Goal: Task Accomplishment & Management: Complete application form

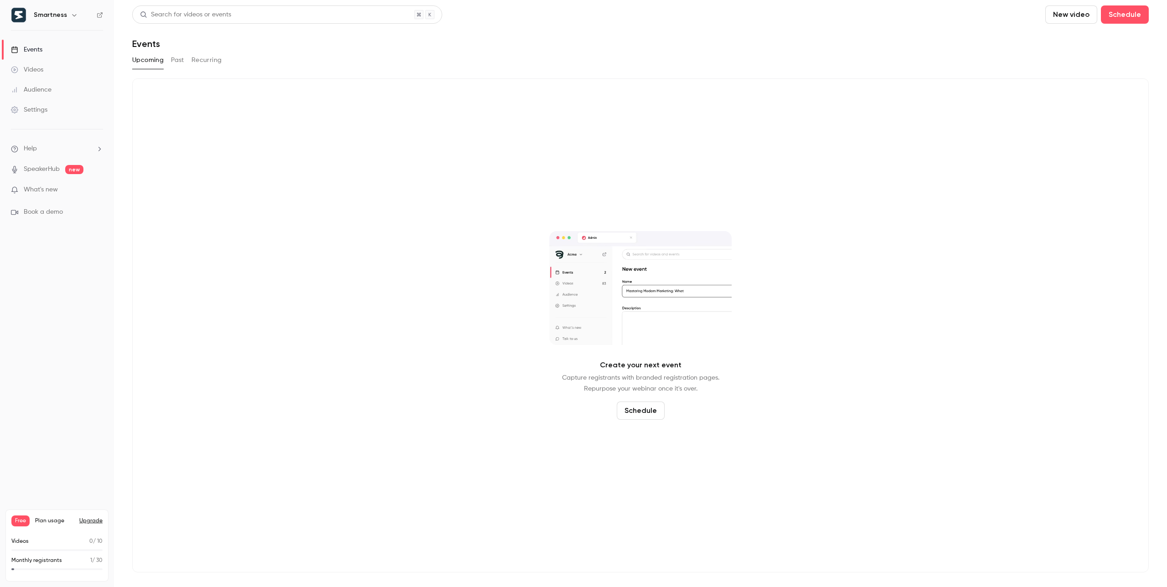
click at [182, 60] on button "Past" at bounding box center [177, 60] width 13 height 15
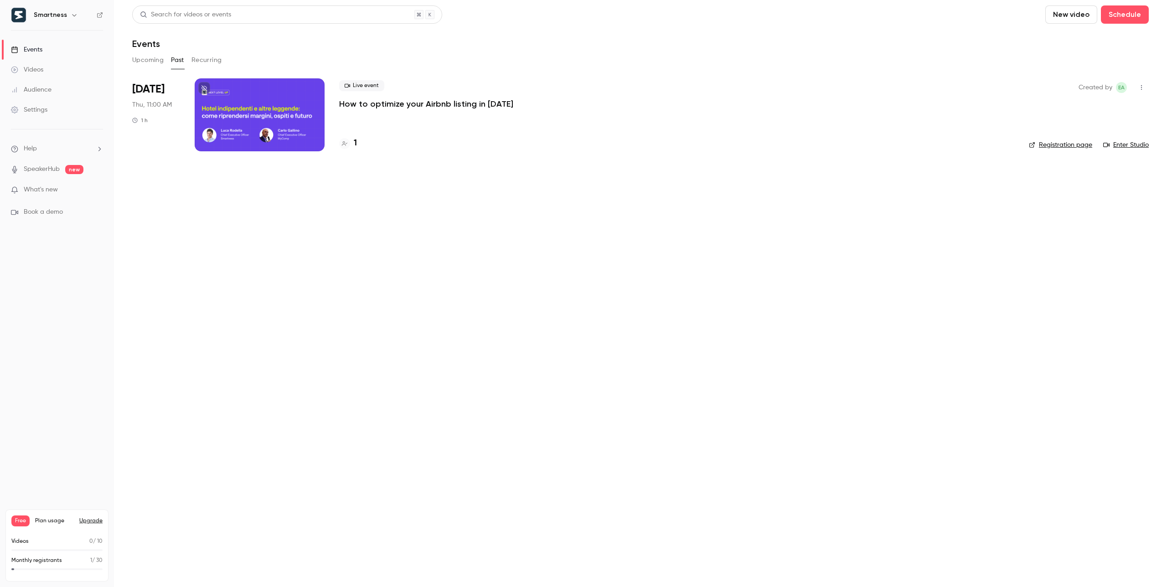
click at [1142, 88] on icon "button" at bounding box center [1141, 87] width 7 height 6
click at [1094, 163] on li "Duplicate" at bounding box center [1099, 158] width 98 height 24
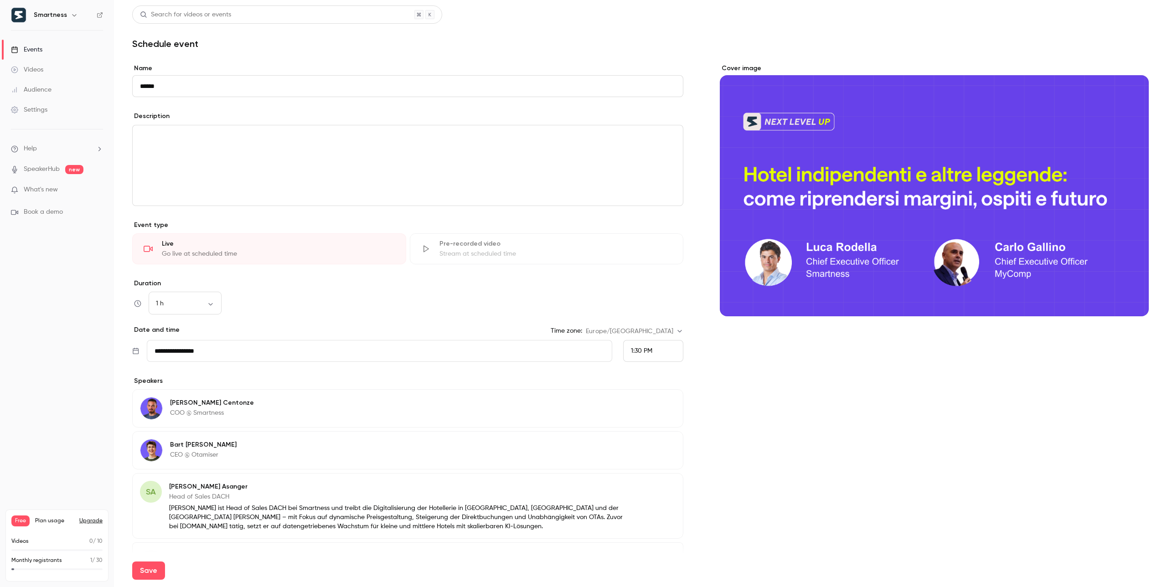
click at [146, 88] on input "******" at bounding box center [407, 86] width 551 height 22
click at [153, 566] on button "Save" at bounding box center [148, 571] width 33 height 18
type input "**********"
click at [653, 352] on div "1:30 PM" at bounding box center [653, 351] width 60 height 22
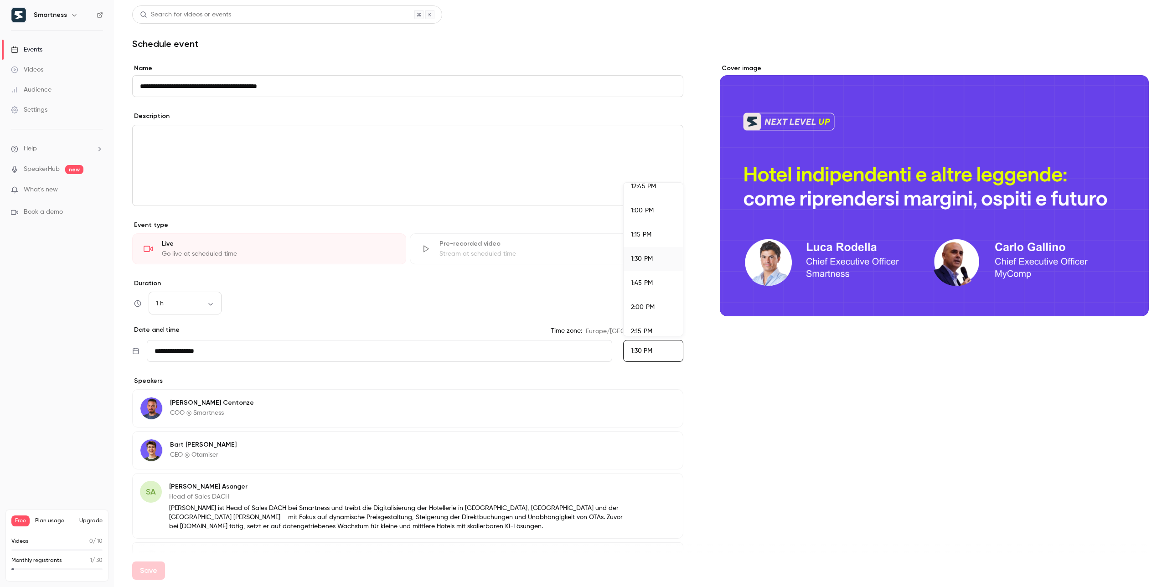
click at [655, 330] on div "2:15 PM" at bounding box center [653, 332] width 45 height 10
click at [655, 361] on div "2:15 PM" at bounding box center [653, 351] width 60 height 22
click at [652, 325] on li "3:00 PM" at bounding box center [653, 332] width 59 height 24
click at [149, 570] on button "Save" at bounding box center [148, 571] width 33 height 18
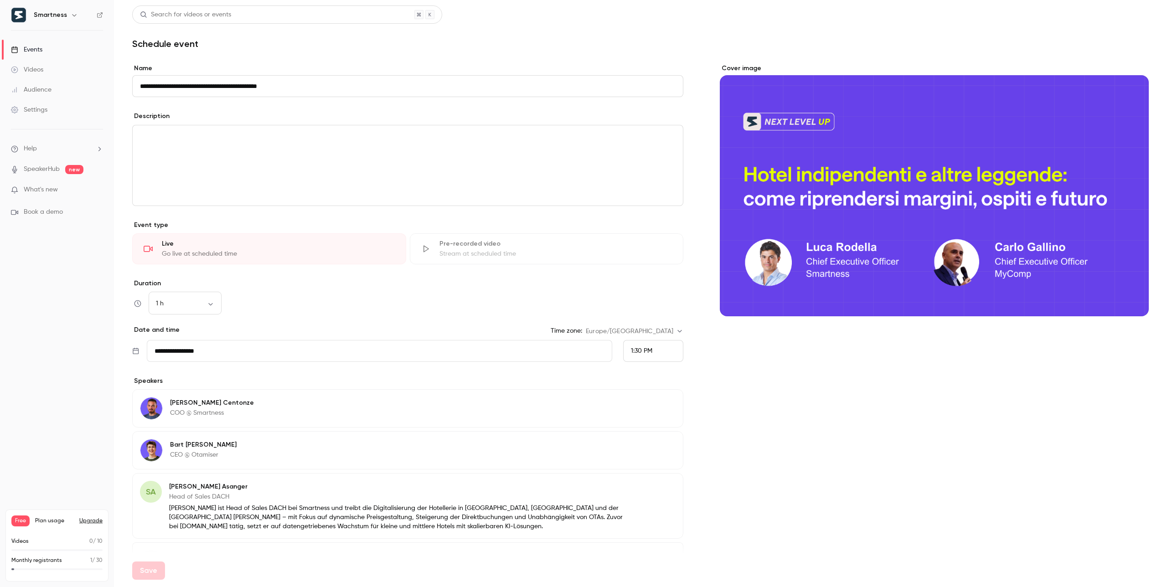
scroll to position [66, 0]
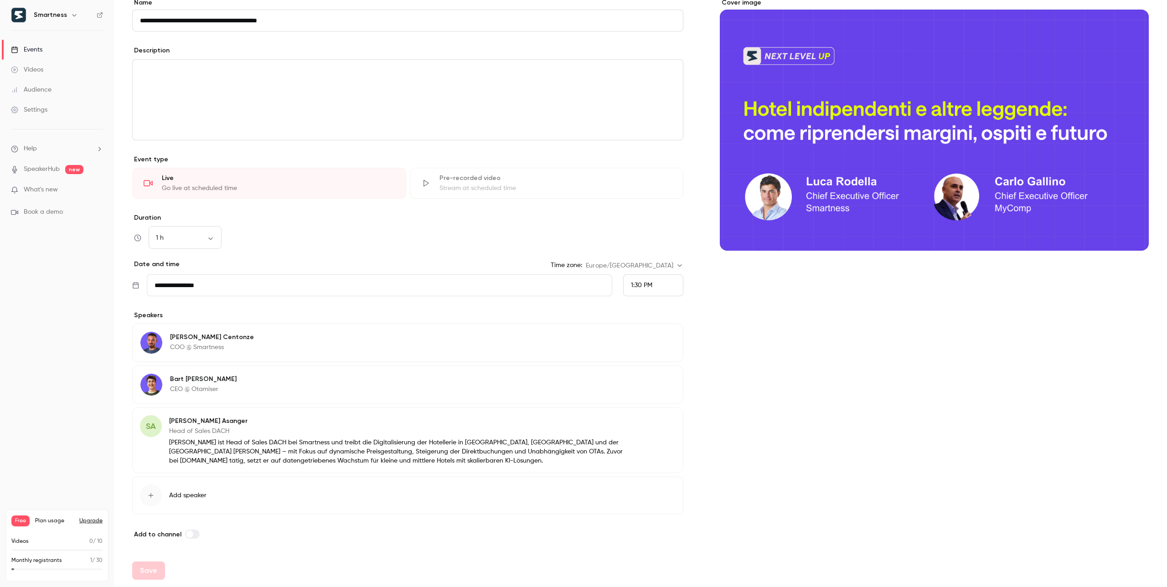
click at [341, 240] on div "1 h ** ​" at bounding box center [407, 238] width 551 height 22
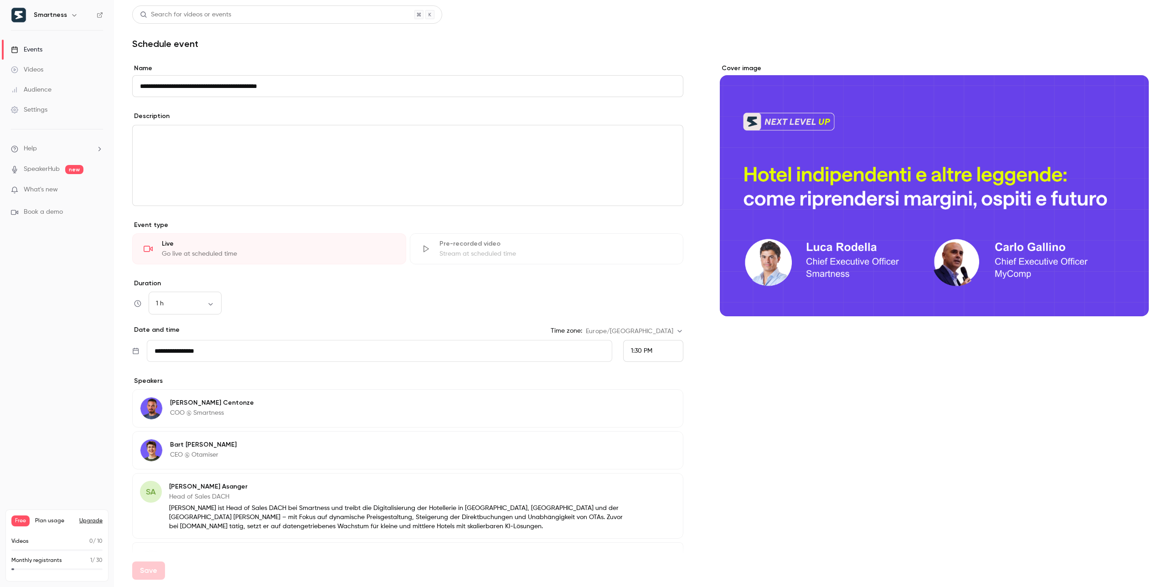
scroll to position [0, 0]
click at [282, 140] on p "editor" at bounding box center [408, 135] width 536 height 11
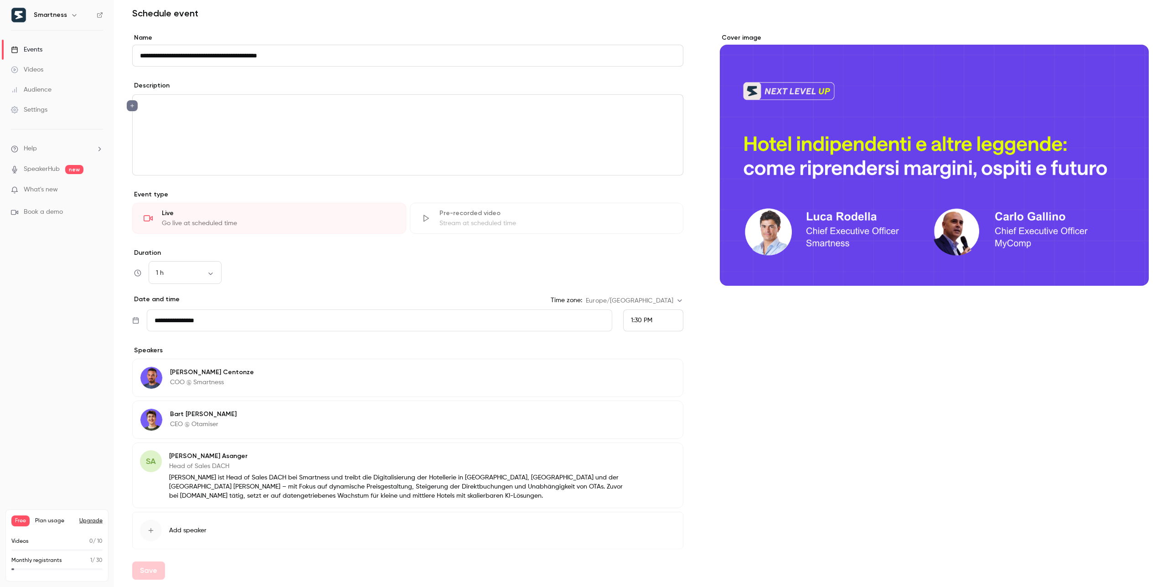
scroll to position [32, 0]
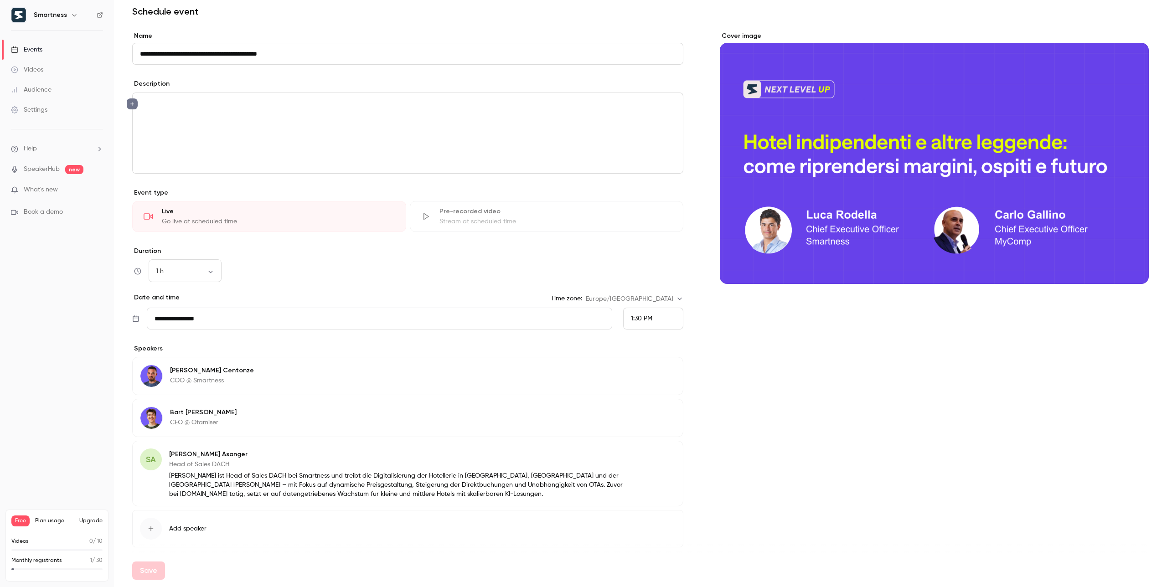
click at [193, 312] on input "**********" at bounding box center [380, 319] width 466 height 22
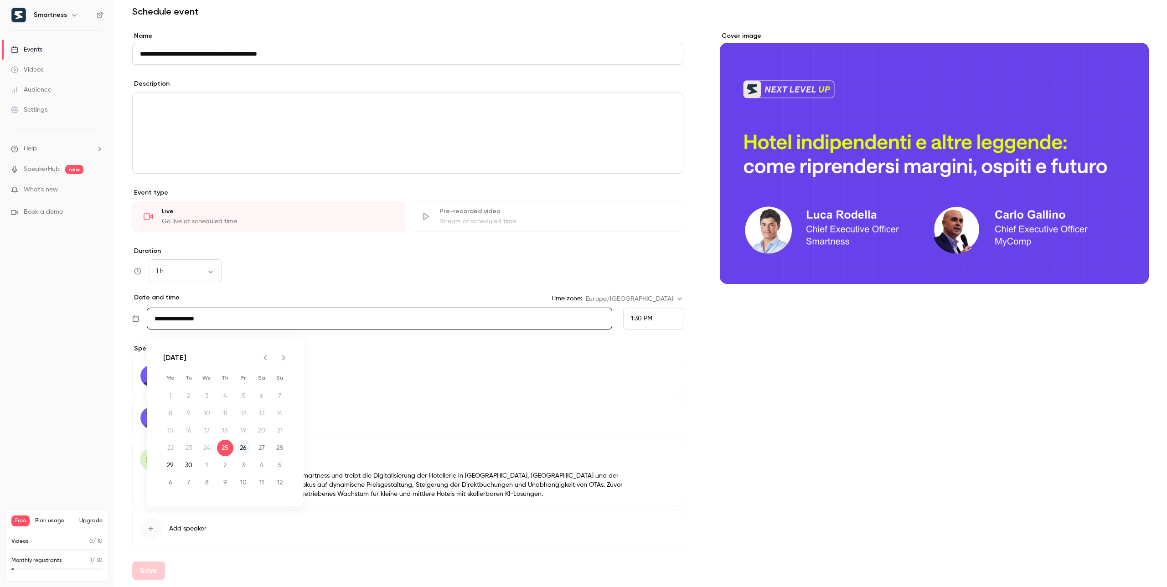
click at [248, 447] on button "26" at bounding box center [243, 448] width 16 height 16
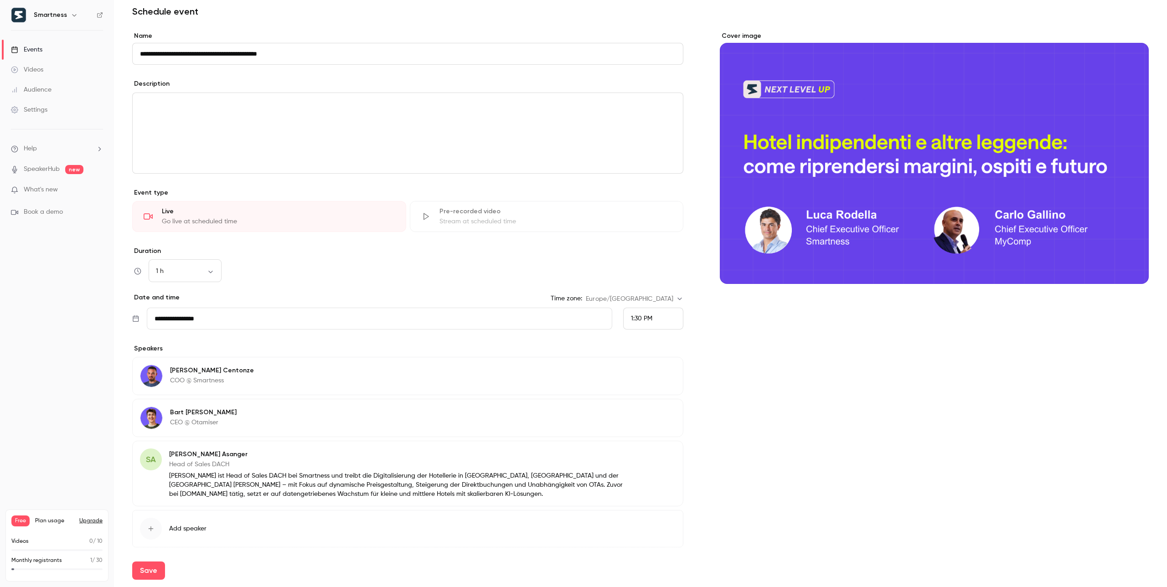
click at [642, 320] on span "1:30 PM" at bounding box center [641, 319] width 21 height 6
click at [656, 254] on div "1:45 PM" at bounding box center [653, 251] width 45 height 10
click at [665, 414] on button "Edit" at bounding box center [658, 414] width 33 height 15
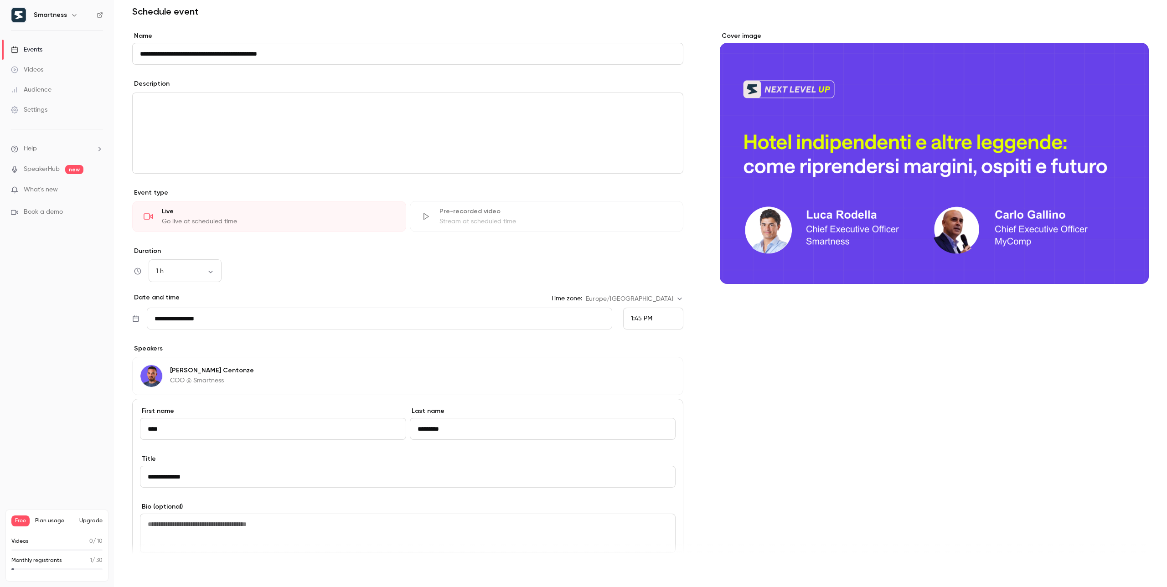
scroll to position [142, 0]
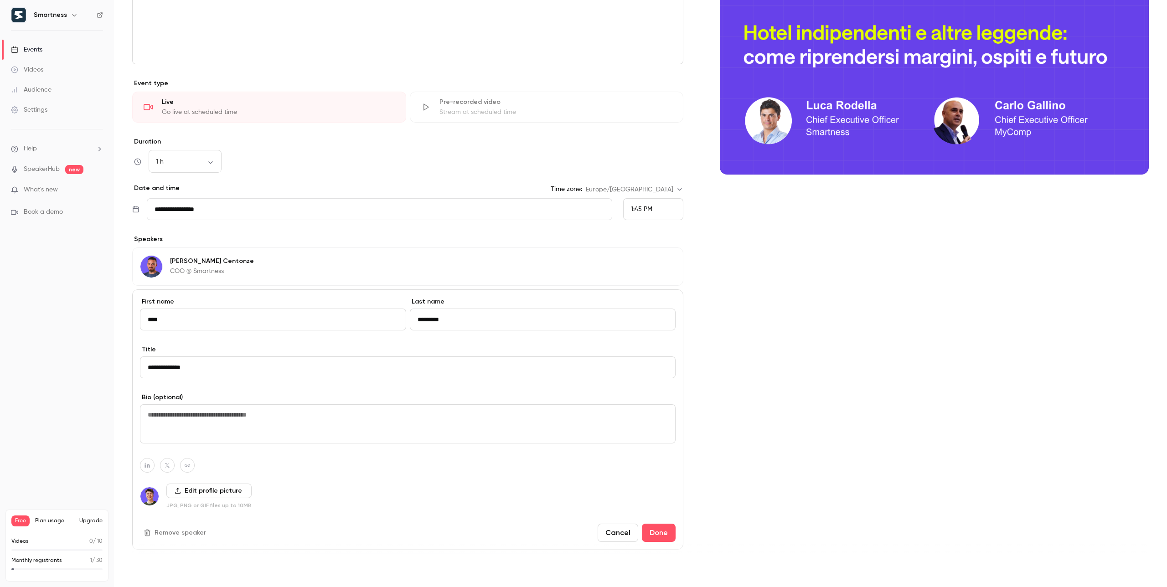
click at [146, 575] on button "Save" at bounding box center [148, 571] width 33 height 18
type input "**********"
click at [43, 48] on link "Events" at bounding box center [57, 50] width 114 height 20
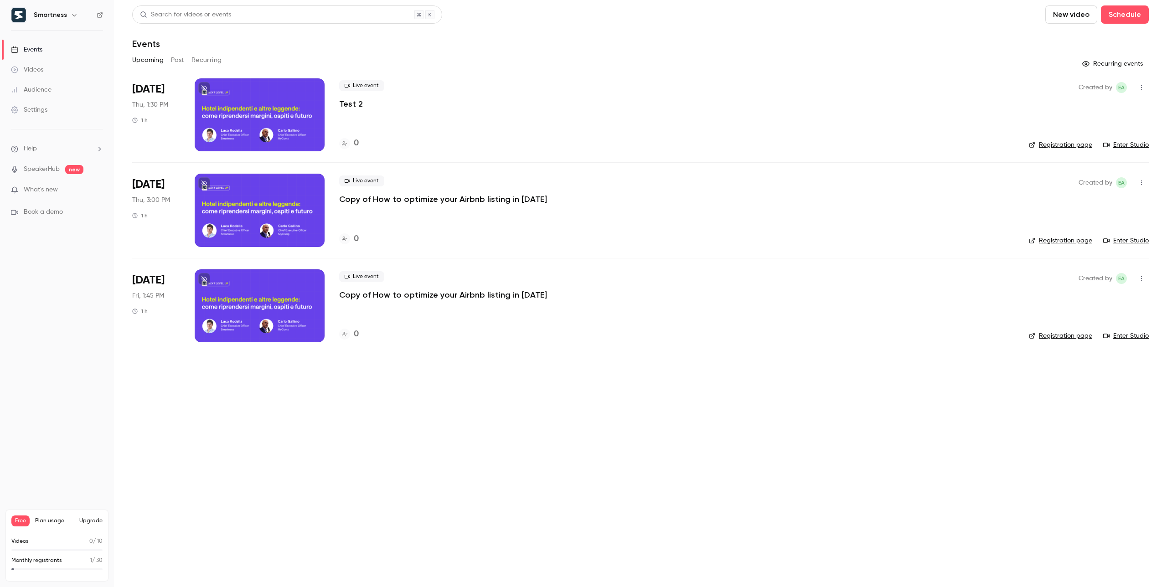
click at [1142, 183] on icon "button" at bounding box center [1141, 183] width 1 height 5
click at [1081, 301] on div "Delete" at bounding box center [1106, 300] width 69 height 9
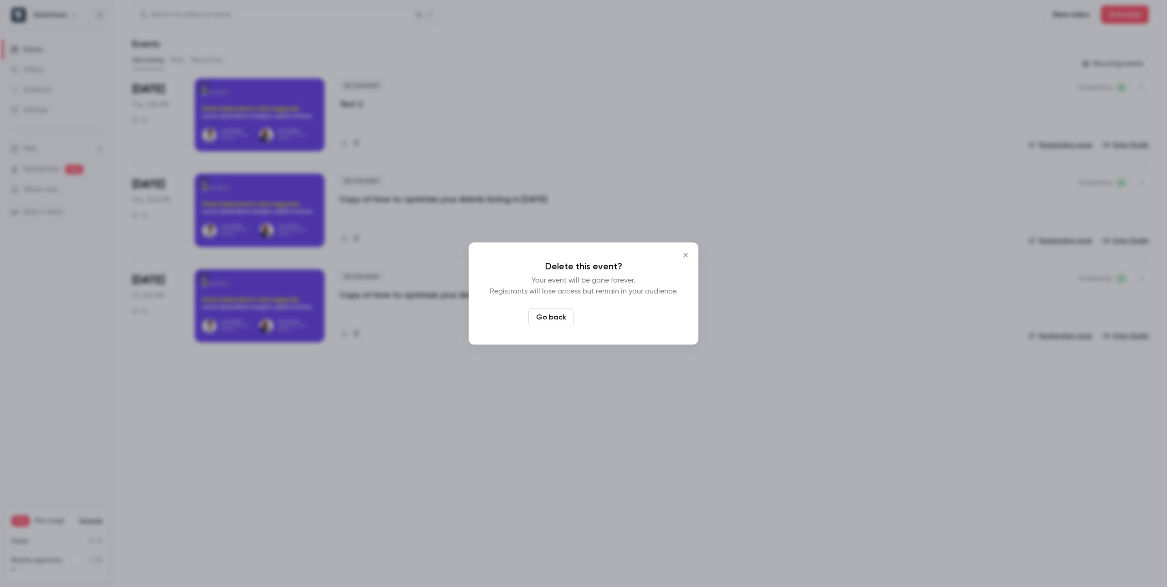
click at [606, 319] on button "Delete event" at bounding box center [608, 317] width 61 height 18
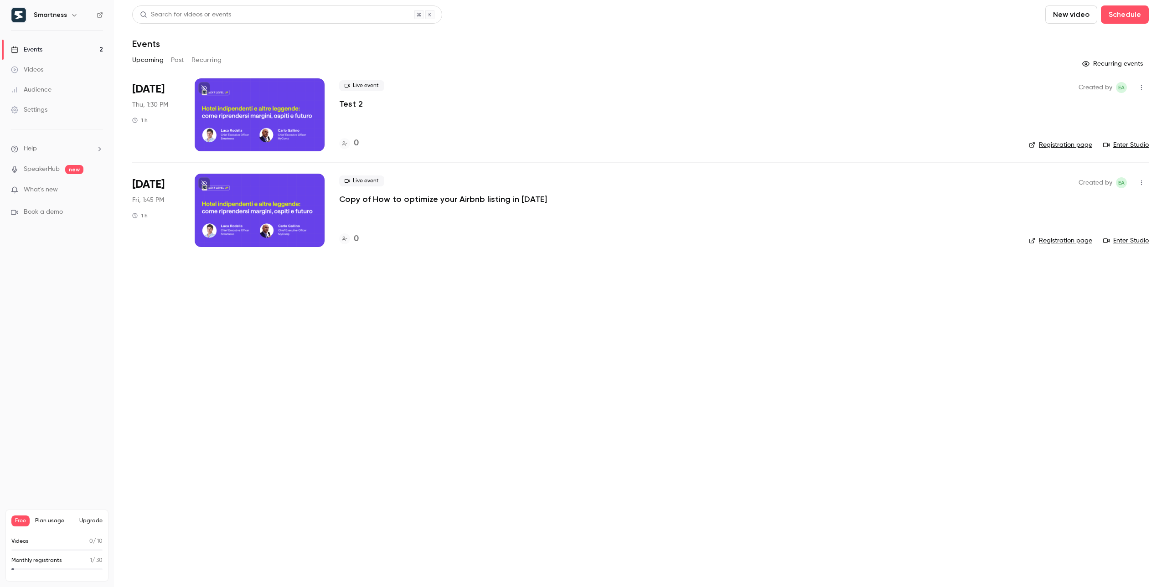
click at [1073, 143] on link "Registration page" at bounding box center [1060, 144] width 63 height 9
click at [1145, 83] on button "button" at bounding box center [1141, 87] width 15 height 15
drag, startPoint x: 1125, startPoint y: 107, endPoint x: 1007, endPoint y: 98, distance: 118.8
click at [989, 98] on div "Share Invite to Studio Duplicate Cancel event Delete" at bounding box center [583, 293] width 1167 height 587
drag, startPoint x: 900, startPoint y: 97, endPoint x: 818, endPoint y: 114, distance: 84.4
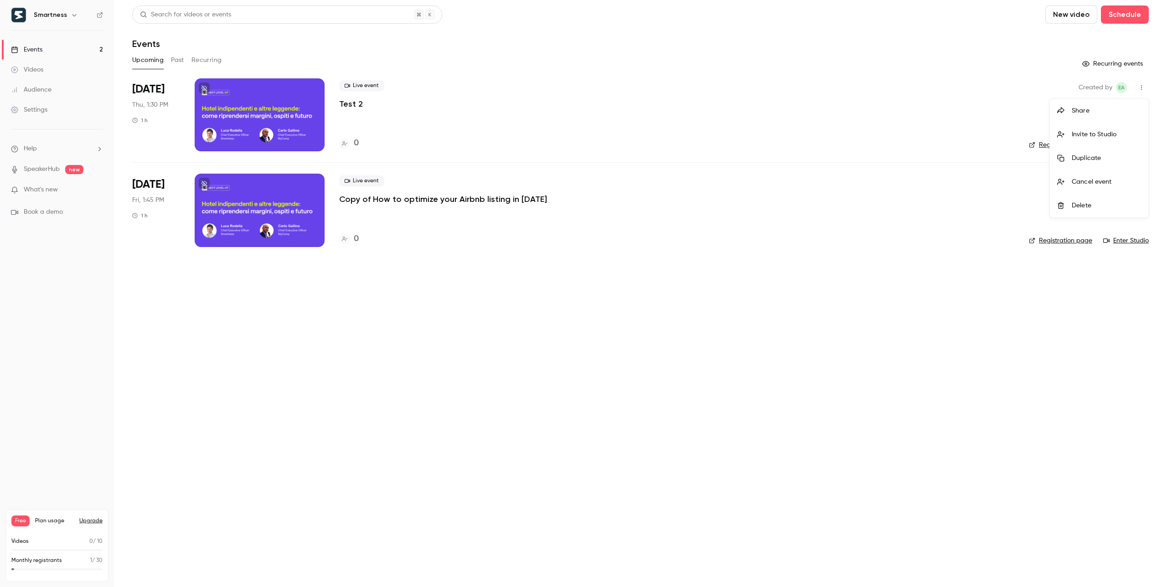
click at [900, 97] on div at bounding box center [583, 293] width 1167 height 587
click at [274, 130] on div at bounding box center [260, 114] width 130 height 73
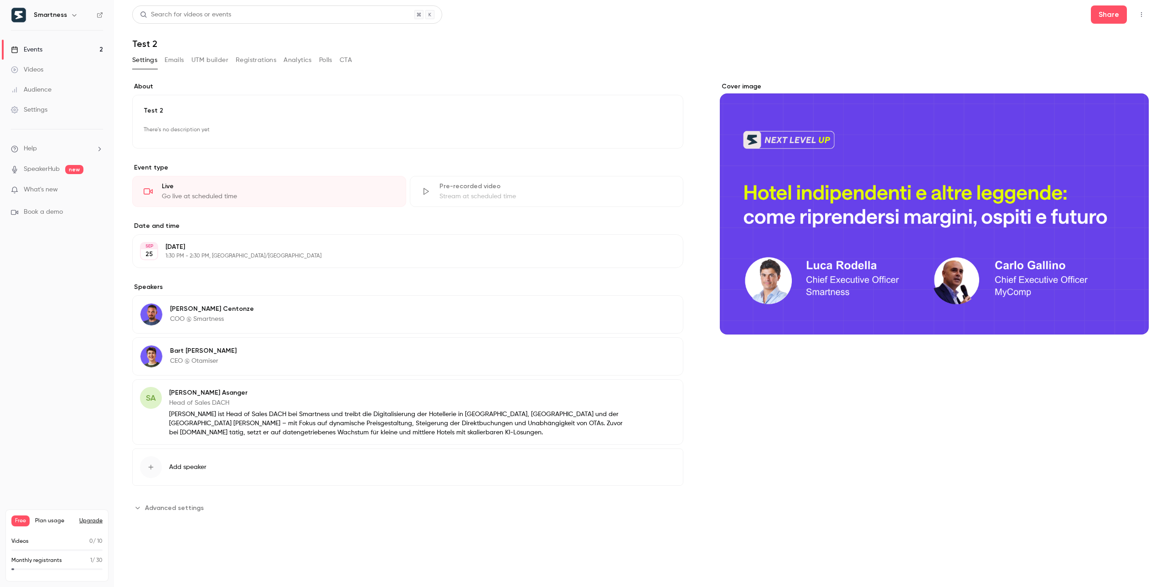
click at [251, 62] on button "Registrations" at bounding box center [256, 60] width 41 height 15
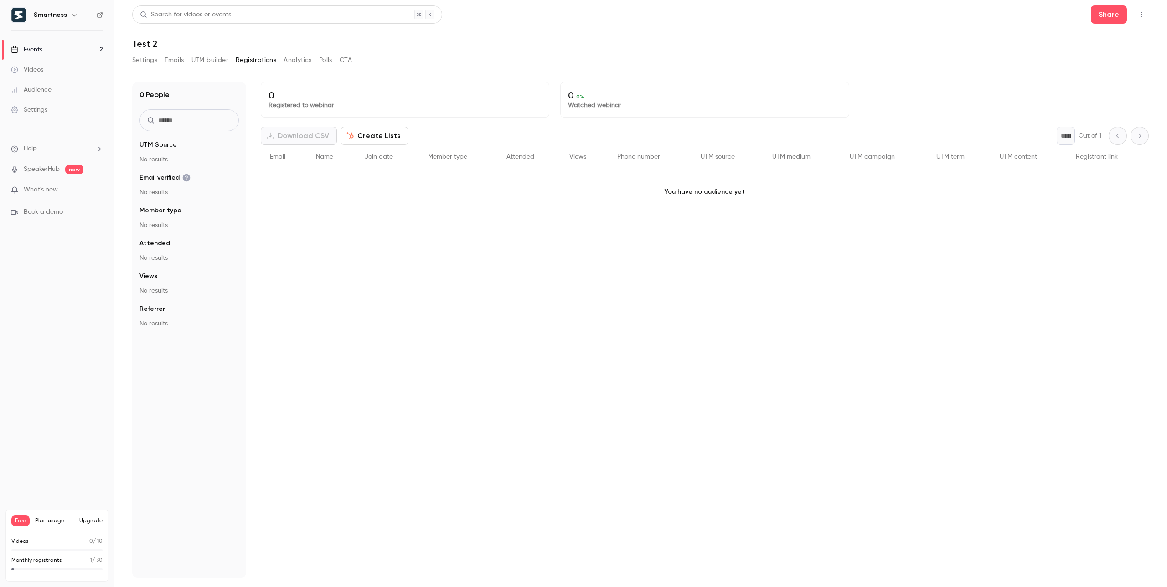
click at [182, 58] on button "Emails" at bounding box center [174, 60] width 19 height 15
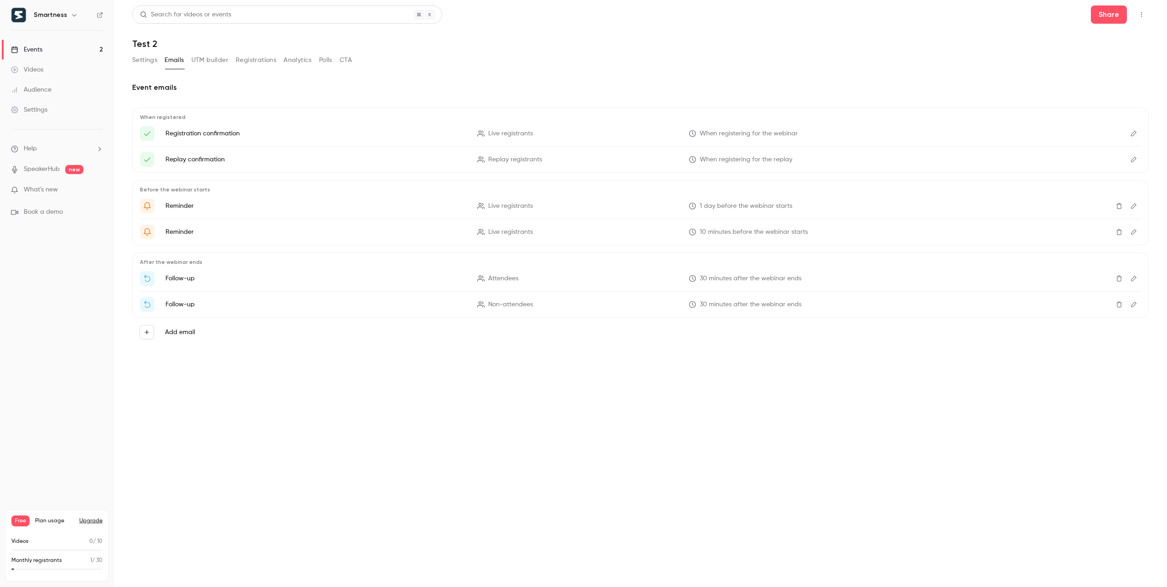
click at [145, 61] on button "Settings" at bounding box center [144, 60] width 25 height 15
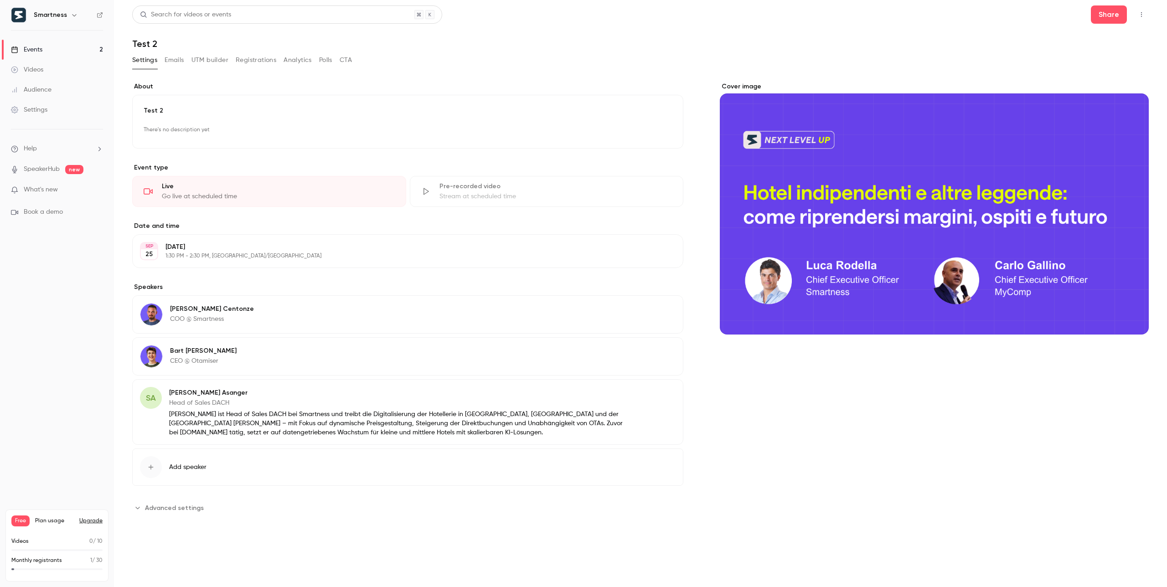
click at [183, 507] on span "Advanced settings" at bounding box center [174, 508] width 59 height 10
click at [179, 65] on button "Emails" at bounding box center [174, 60] width 19 height 15
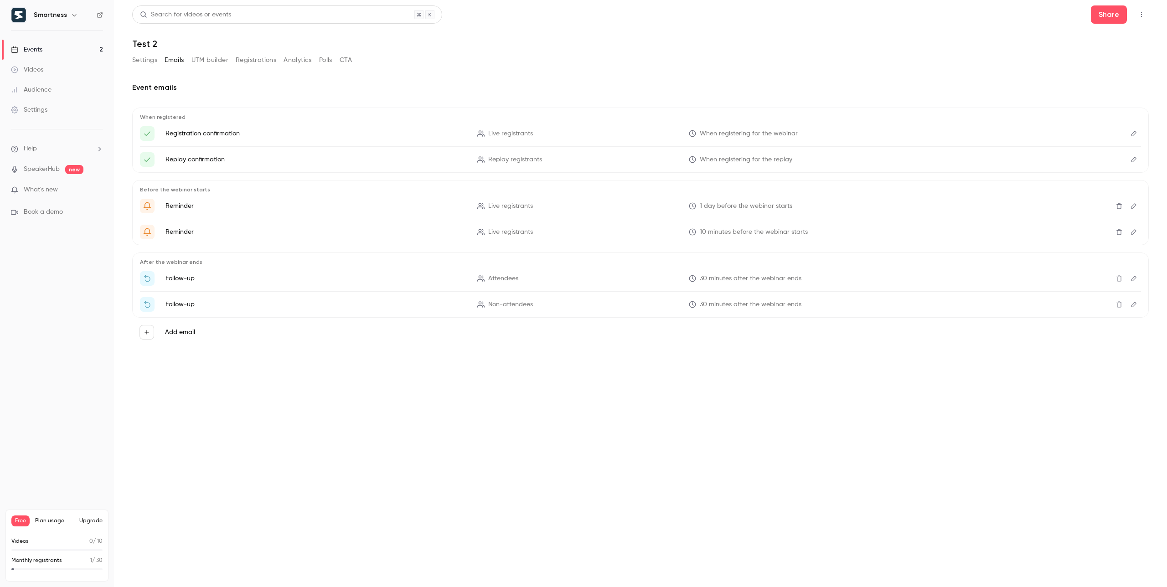
click at [181, 60] on button "Emails" at bounding box center [174, 60] width 19 height 15
click at [244, 59] on button "Registrations" at bounding box center [256, 60] width 41 height 15
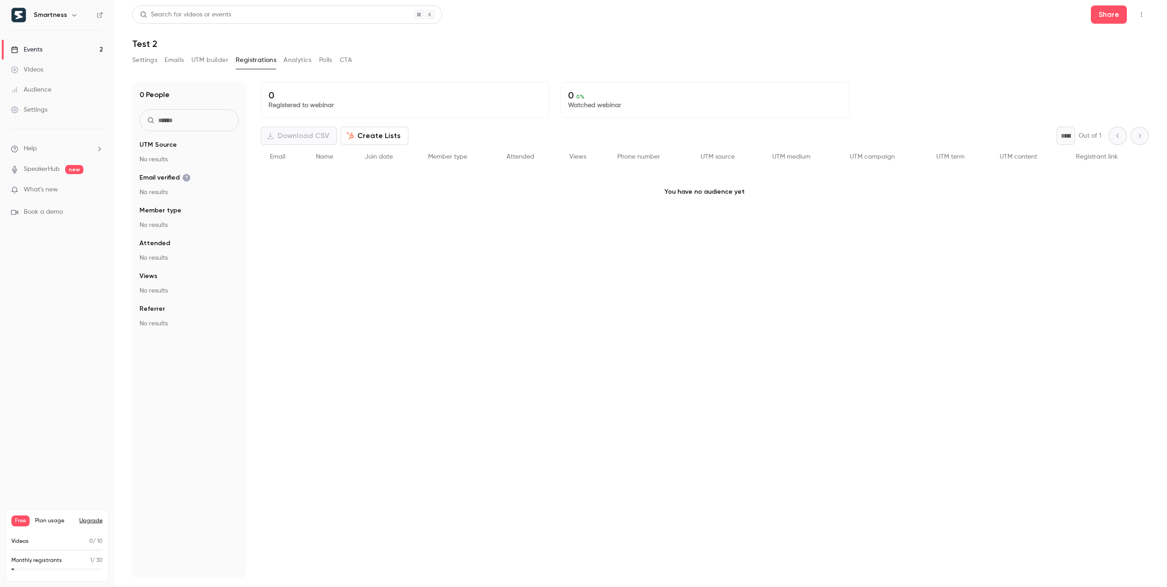
click at [295, 64] on button "Analytics" at bounding box center [298, 60] width 28 height 15
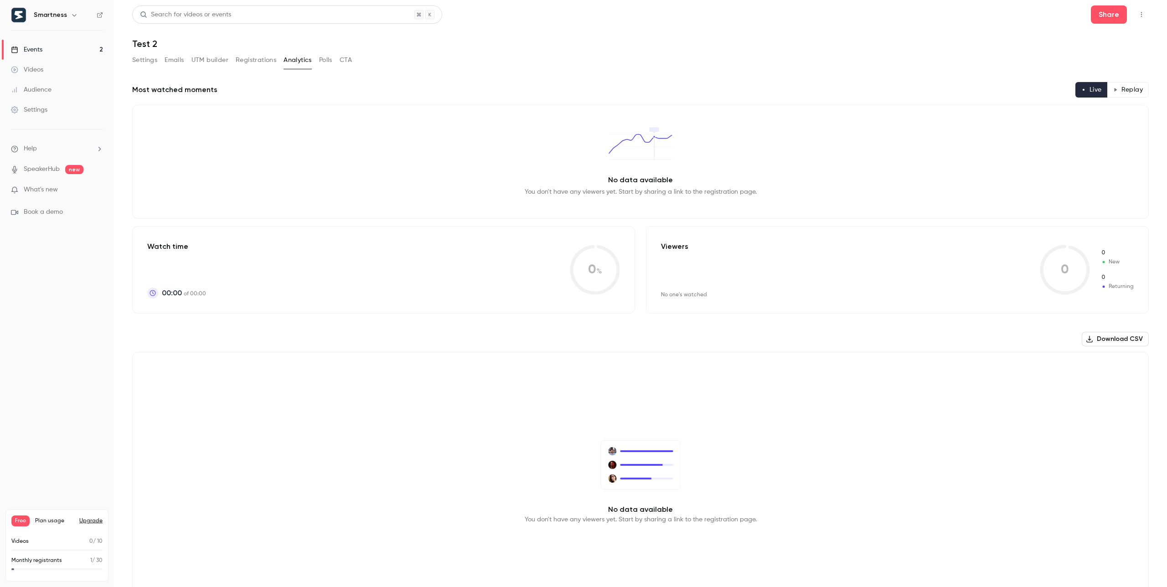
click at [151, 61] on button "Settings" at bounding box center [144, 60] width 25 height 15
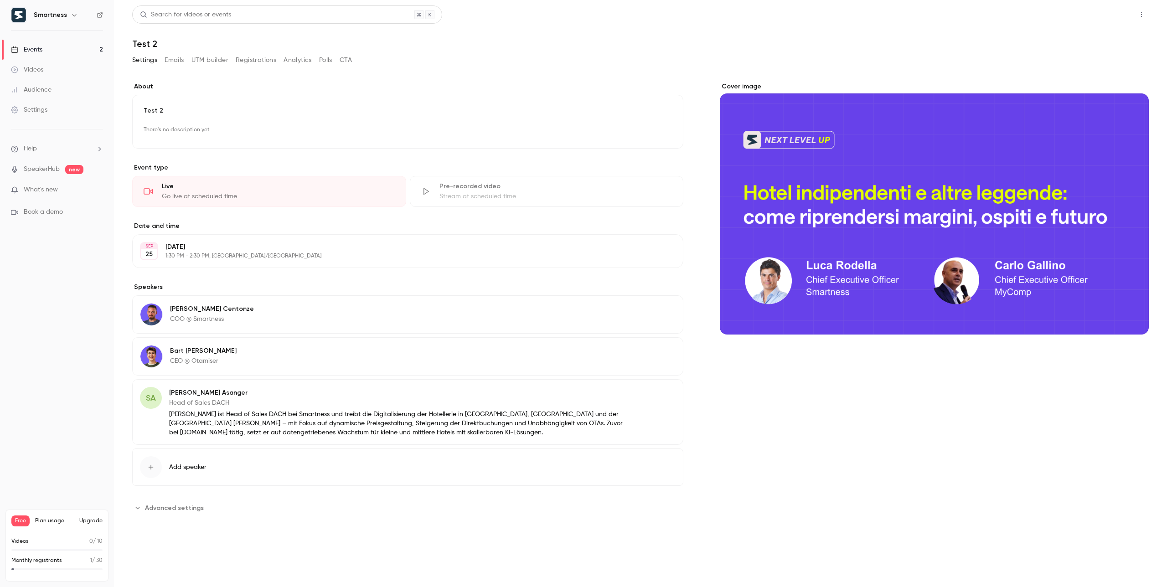
click at [1101, 23] on button "Share" at bounding box center [1109, 14] width 36 height 18
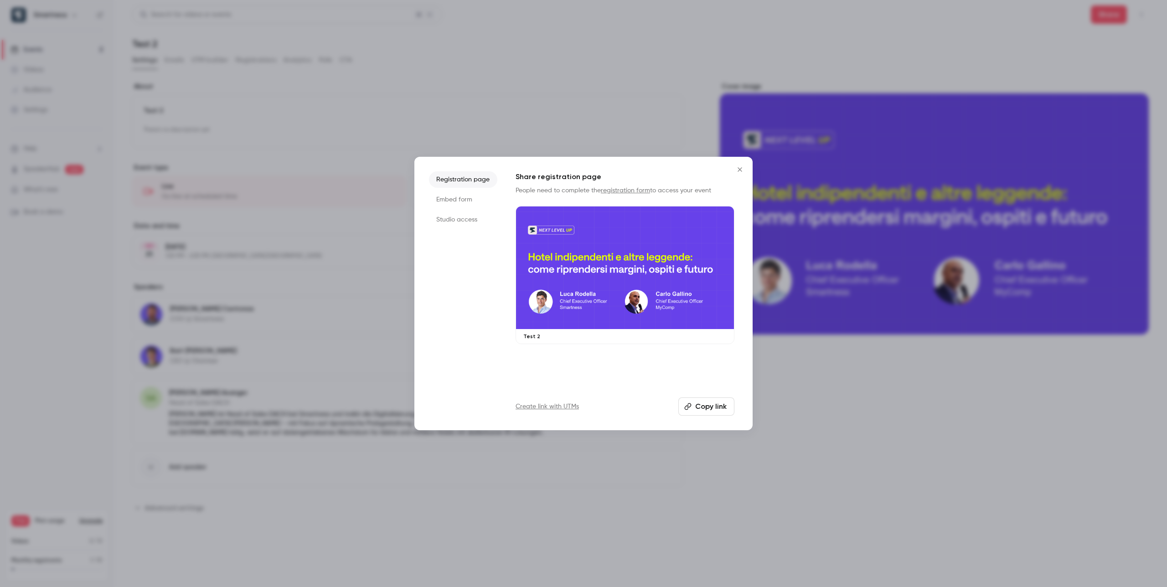
click at [724, 404] on button "Copy link" at bounding box center [707, 407] width 56 height 18
click at [741, 169] on icon "Close" at bounding box center [740, 169] width 4 height 4
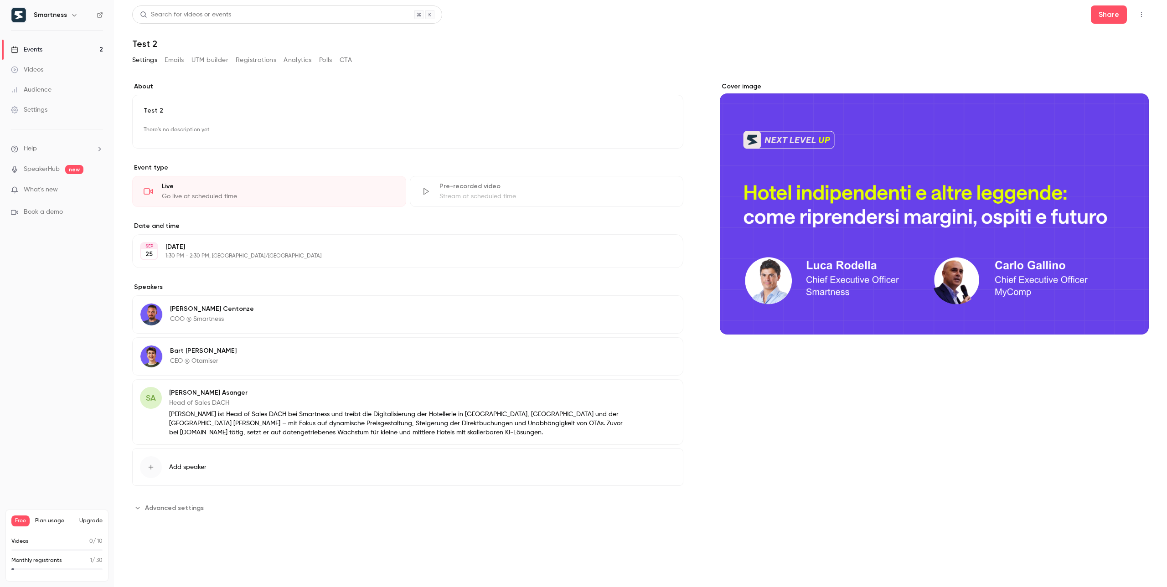
click at [86, 49] on link "Events 2" at bounding box center [57, 50] width 114 height 20
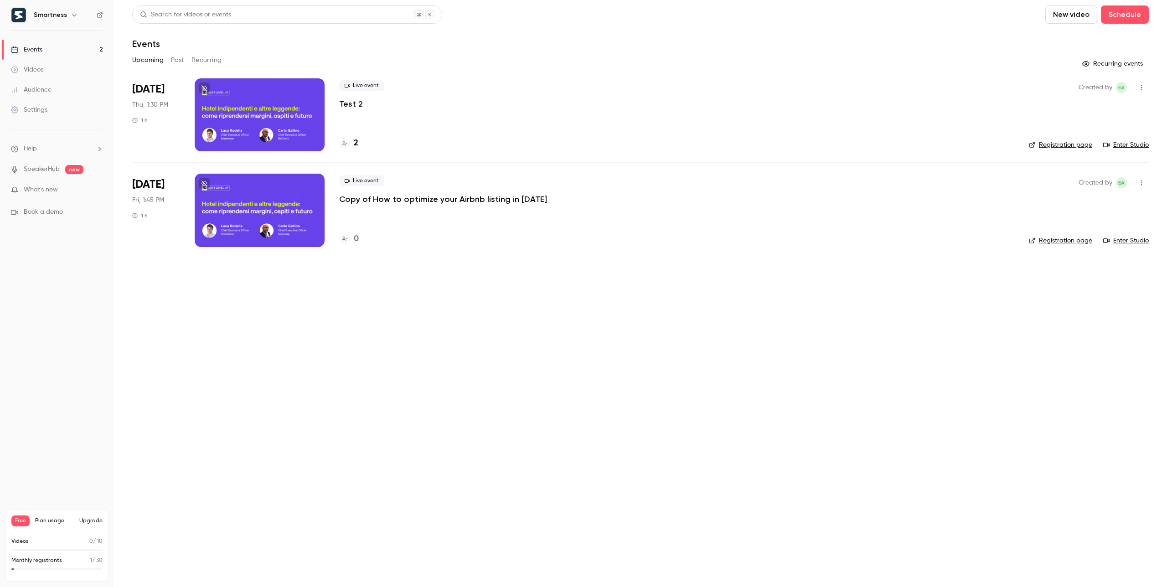
click at [1143, 86] on icon "button" at bounding box center [1141, 87] width 7 height 6
click at [1098, 211] on li "Delete" at bounding box center [1099, 206] width 98 height 24
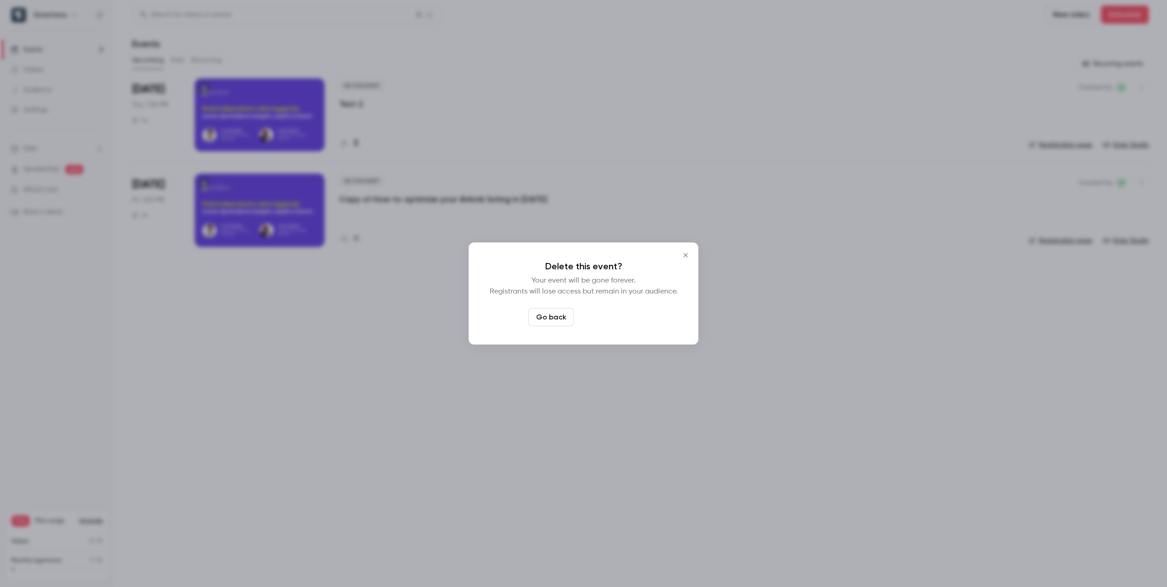
click at [622, 320] on button "Delete event" at bounding box center [608, 317] width 61 height 18
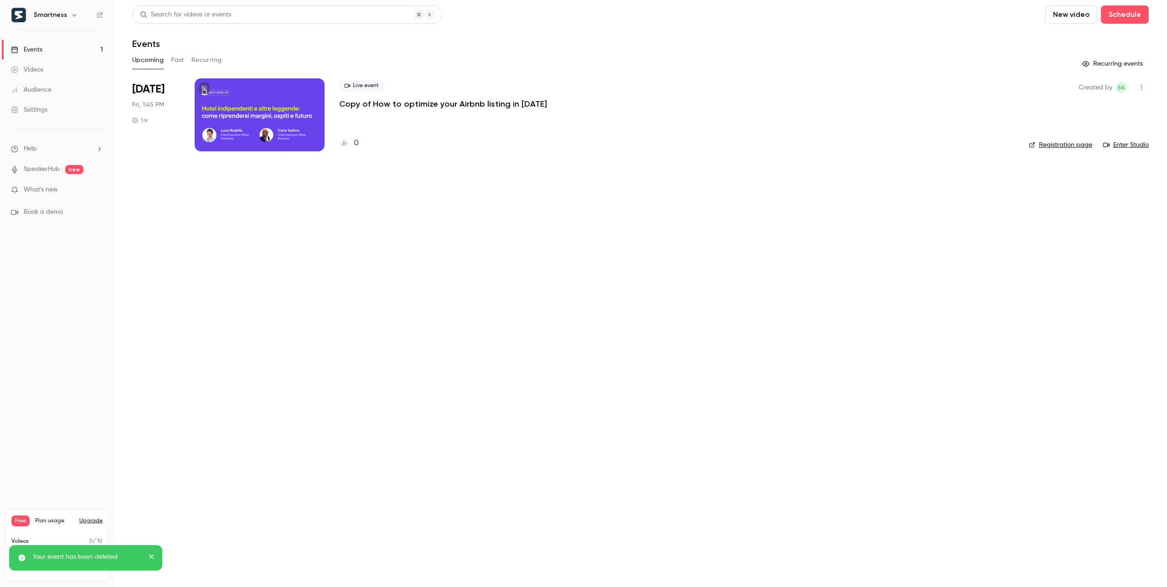
click at [622, 320] on main "Search for videos or events New video Schedule Events Upcoming Past Recurring R…" at bounding box center [640, 293] width 1053 height 587
click at [570, 330] on main "Search for videos or events New video Schedule Events Upcoming Past Recurring R…" at bounding box center [640, 293] width 1053 height 587
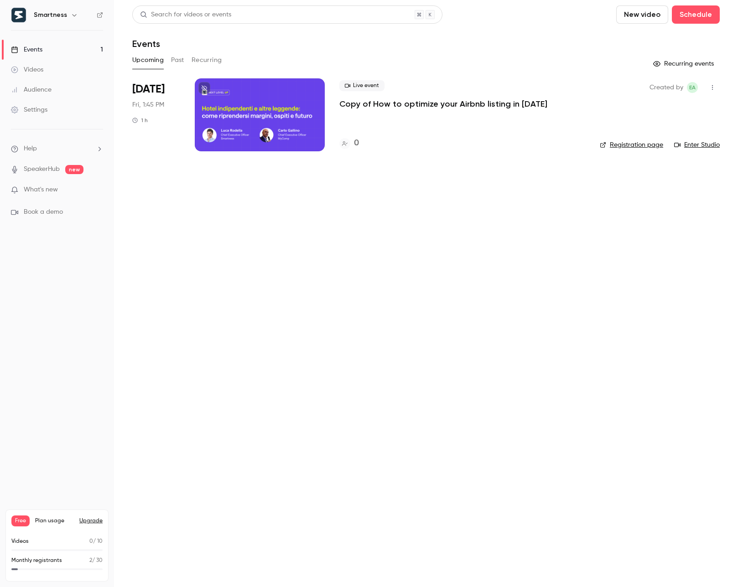
click at [317, 236] on main "Search for videos or events New video Schedule Events Upcoming Past Recurring R…" at bounding box center [426, 293] width 624 height 587
click at [74, 52] on link "Events 1" at bounding box center [57, 50] width 114 height 20
drag, startPoint x: 661, startPoint y: 18, endPoint x: 694, endPoint y: 16, distance: 32.9
click at [693, 16] on div "New video Schedule" at bounding box center [668, 14] width 104 height 18
click at [694, 16] on button "Schedule" at bounding box center [696, 14] width 48 height 18
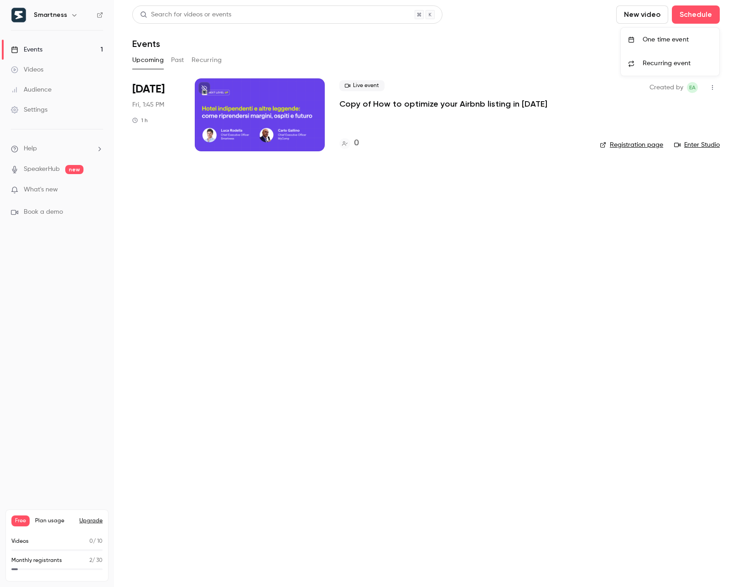
click at [664, 19] on div at bounding box center [369, 293] width 738 height 587
click at [643, 19] on button "New video" at bounding box center [642, 14] width 52 height 18
click at [456, 46] on div at bounding box center [369, 293] width 738 height 587
click at [695, 20] on button "Schedule" at bounding box center [696, 14] width 48 height 18
click at [695, 42] on div "One time event" at bounding box center [676, 39] width 69 height 9
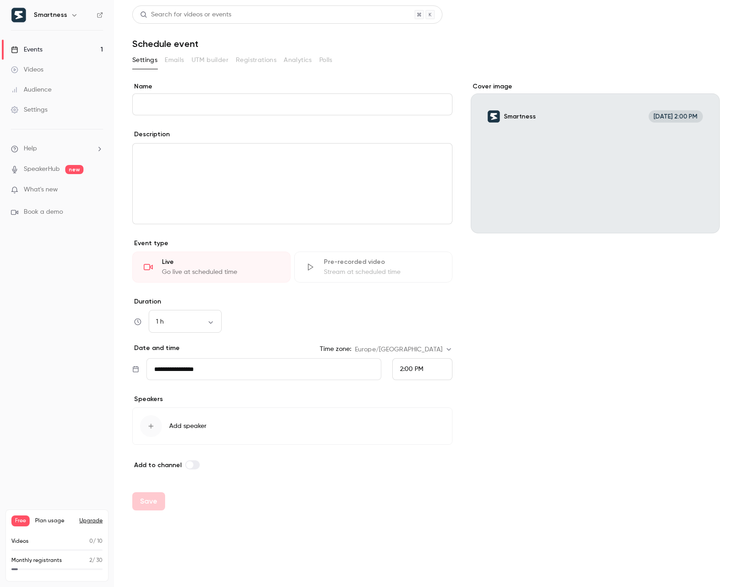
click at [395, 160] on div "editor" at bounding box center [292, 184] width 319 height 80
click at [202, 110] on input "Name" at bounding box center [292, 104] width 320 height 22
click at [155, 158] on p "editor" at bounding box center [292, 154] width 305 height 11
click at [339, 261] on div "Pre-recorded video" at bounding box center [382, 262] width 117 height 9
click at [219, 360] on input "**********" at bounding box center [263, 369] width 235 height 22
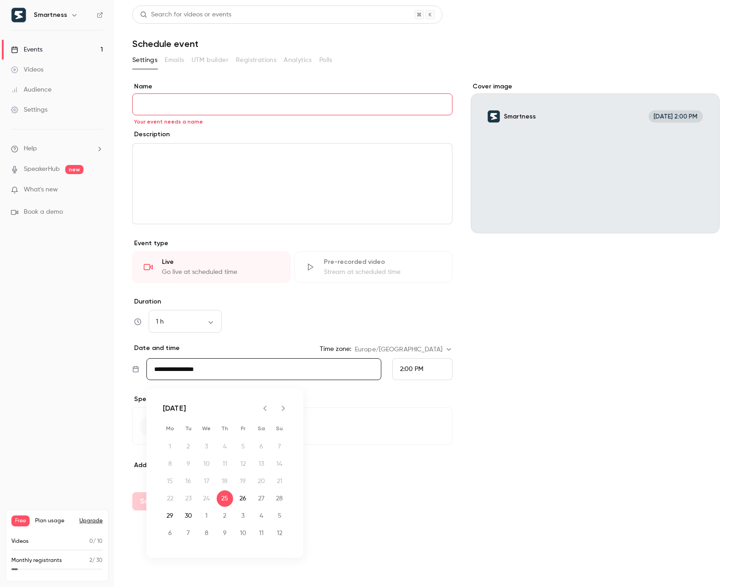
click at [279, 407] on icon "Next month" at bounding box center [283, 408] width 11 height 11
click at [227, 480] on button "16" at bounding box center [225, 481] width 16 height 16
type input "**********"
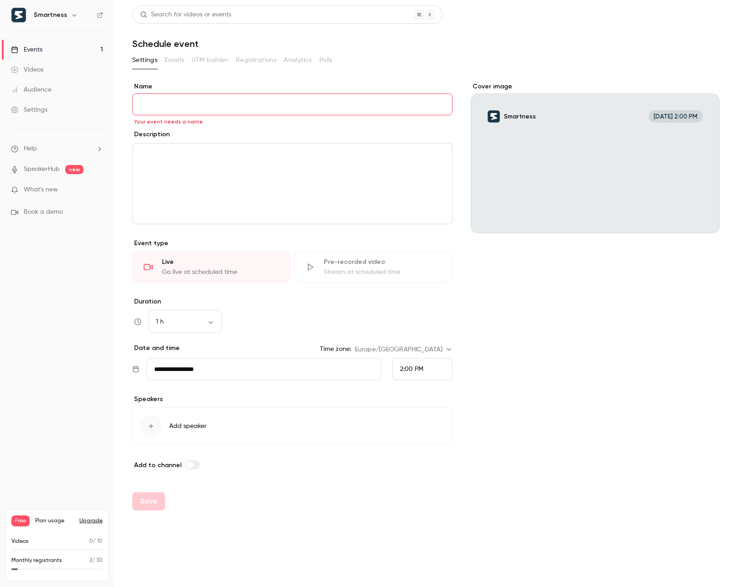
click at [410, 361] on div "2:00 PM" at bounding box center [422, 369] width 60 height 22
click at [421, 228] on span "11:00 AM" at bounding box center [413, 225] width 26 height 6
click at [155, 428] on div "button" at bounding box center [151, 426] width 22 height 22
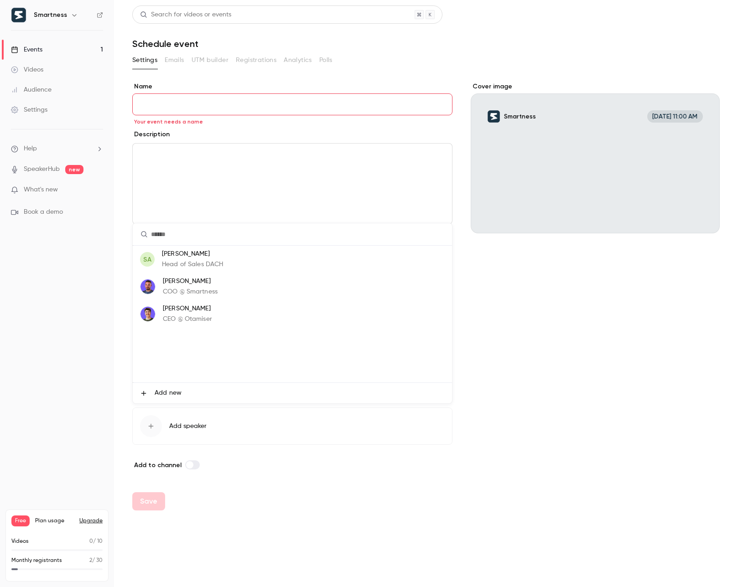
click at [267, 438] on div at bounding box center [369, 293] width 738 height 587
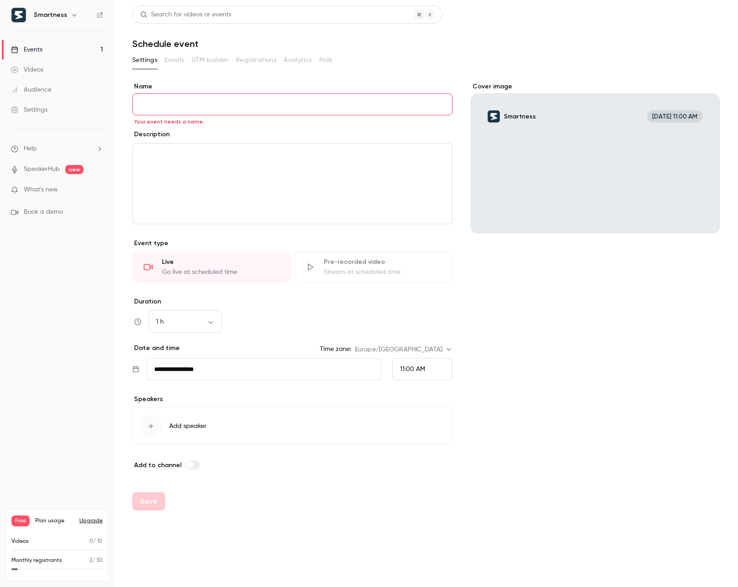
click at [152, 429] on icon "button" at bounding box center [150, 426] width 7 height 7
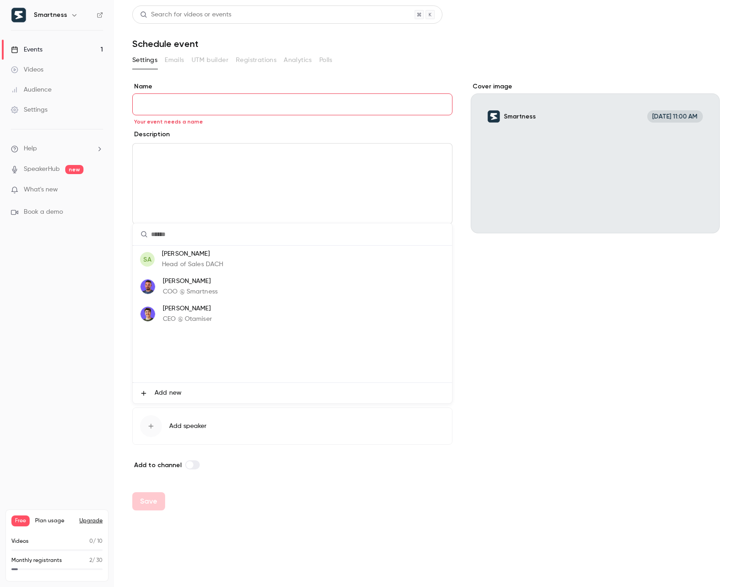
click at [178, 258] on p "[PERSON_NAME]" at bounding box center [192, 254] width 61 height 10
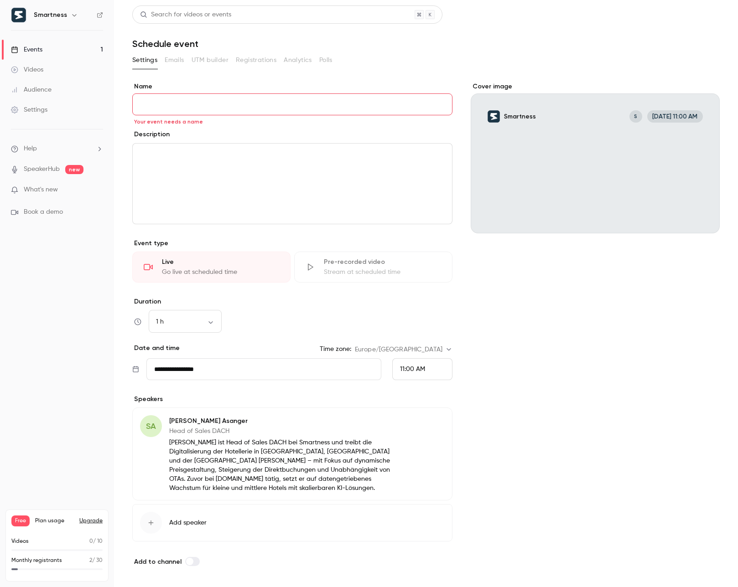
click at [422, 421] on icon "button" at bounding box center [418, 422] width 7 height 7
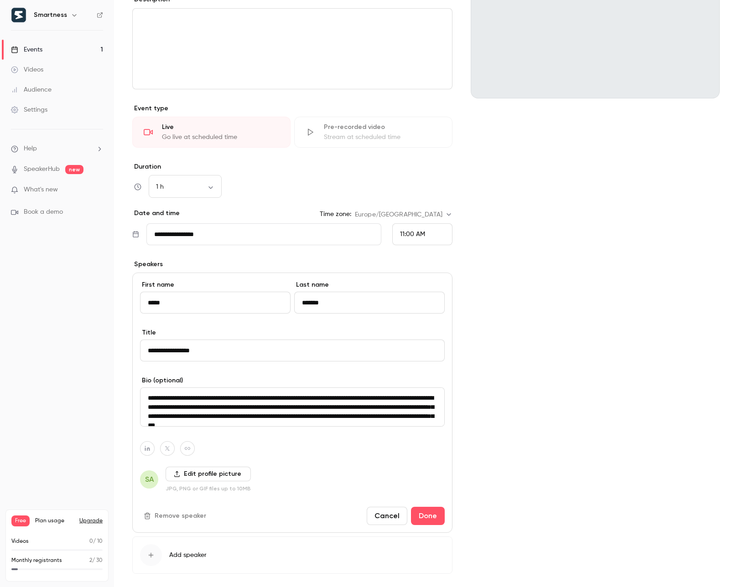
scroll to position [138, 0]
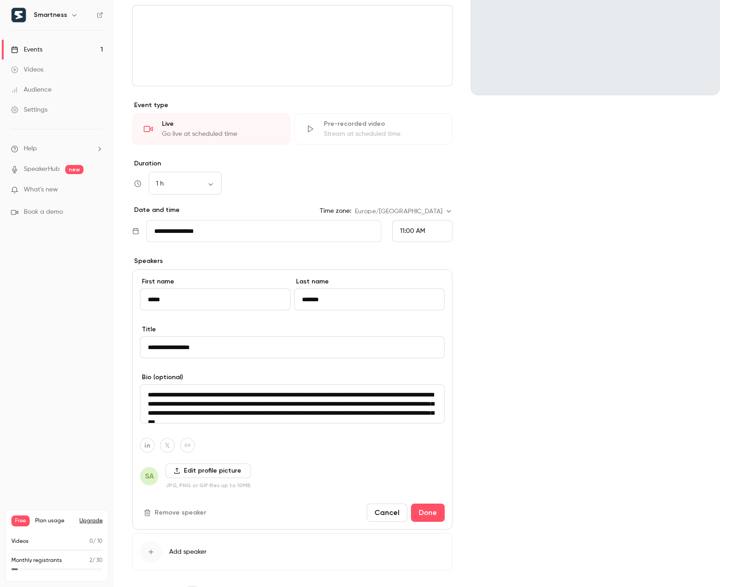
click at [210, 477] on label "Edit profile picture" at bounding box center [208, 471] width 85 height 15
click at [0, 0] on input "Edit profile picture" at bounding box center [0, 0] width 0 height 0
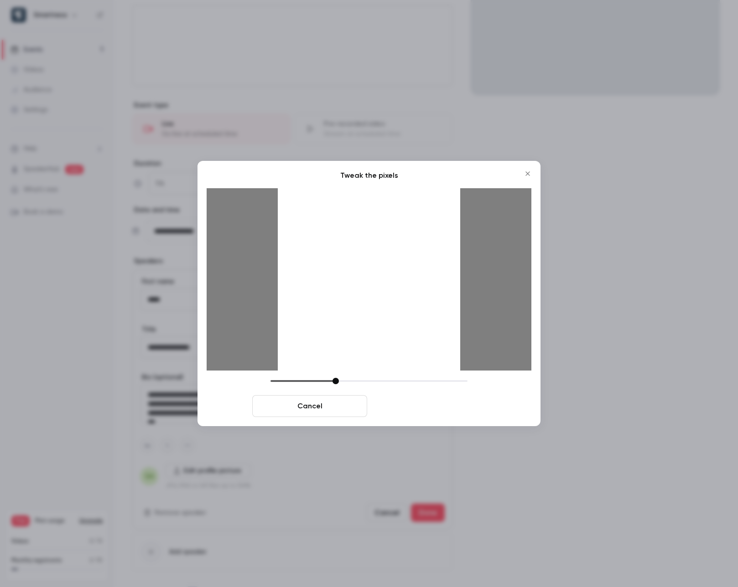
click at [422, 408] on button "Crop and save" at bounding box center [428, 406] width 115 height 22
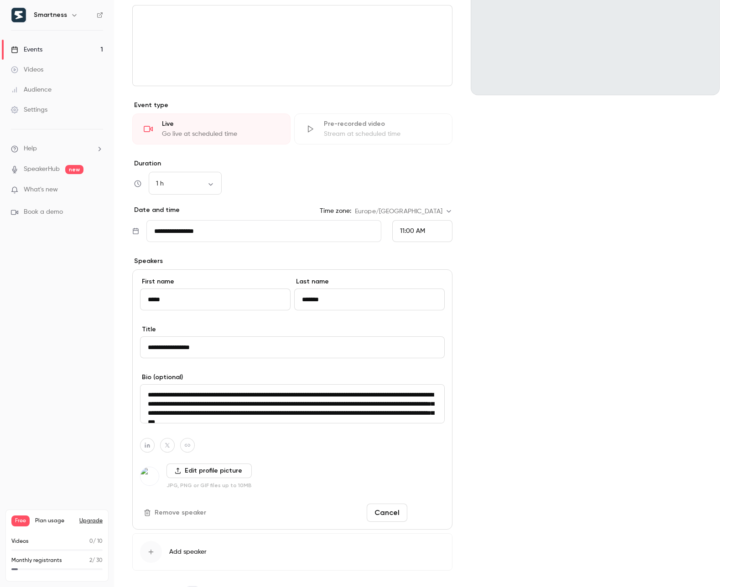
click at [435, 514] on button "Done" at bounding box center [428, 513] width 34 height 18
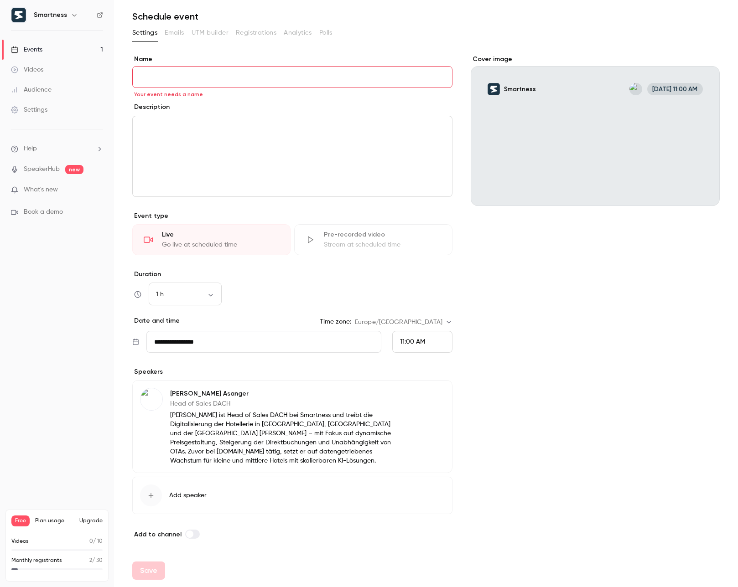
click at [429, 398] on button "Edit" at bounding box center [427, 395] width 33 height 15
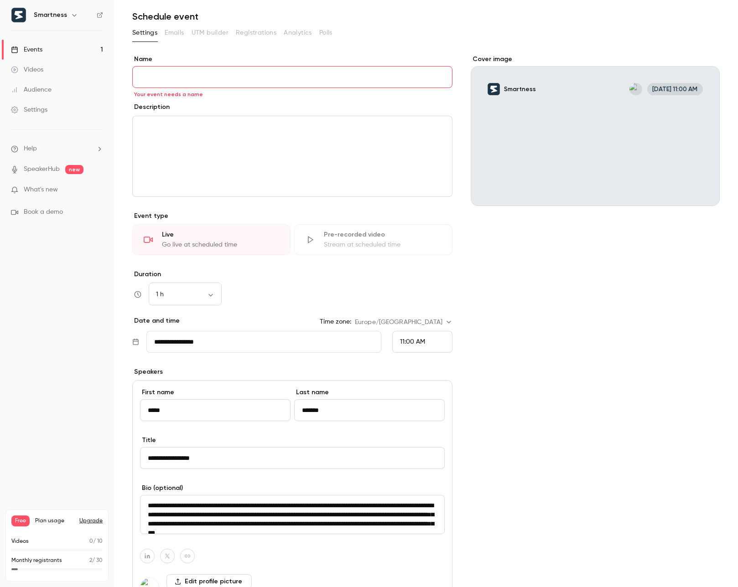
click at [501, 364] on div "Cover image Smartness [DATE] 11:00 AM" at bounding box center [595, 381] width 249 height 653
click at [251, 161] on div "editor" at bounding box center [292, 156] width 319 height 80
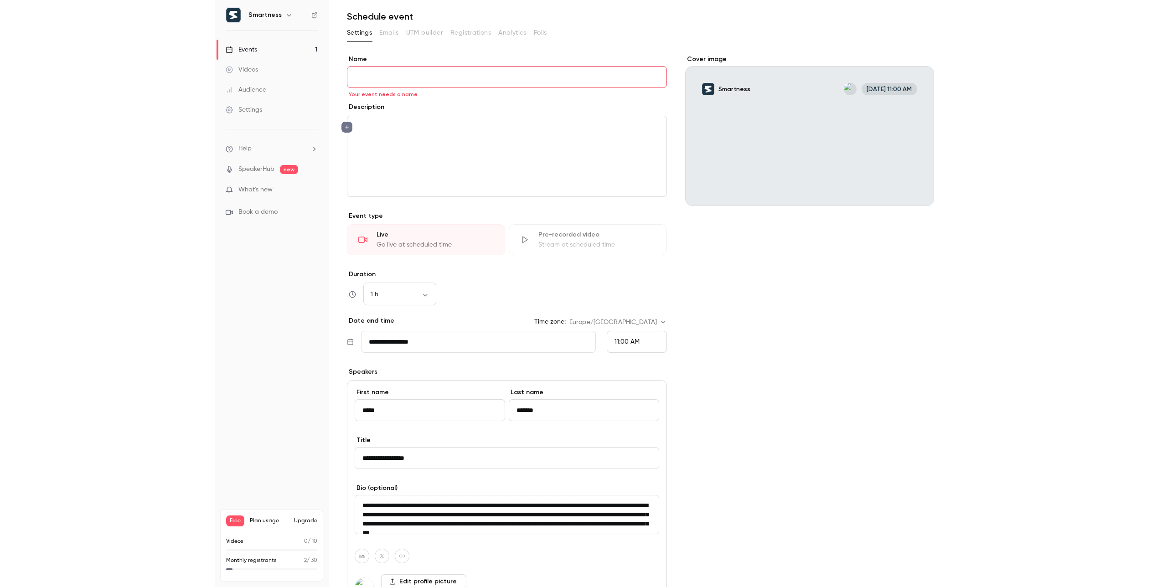
scroll to position [0, 0]
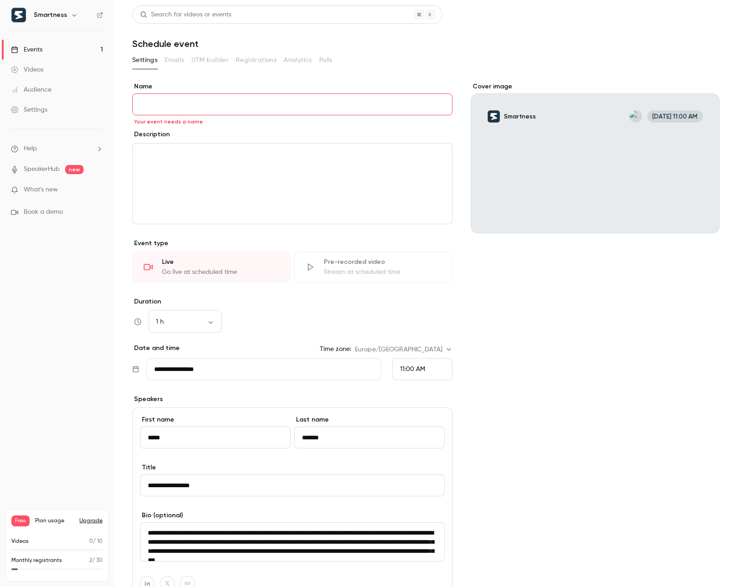
click at [181, 105] on input "Name" at bounding box center [292, 104] width 320 height 22
click at [328, 183] on div "editor" at bounding box center [292, 184] width 319 height 80
click at [175, 156] on p "editor" at bounding box center [292, 154] width 305 height 11
